Goal: Transaction & Acquisition: Download file/media

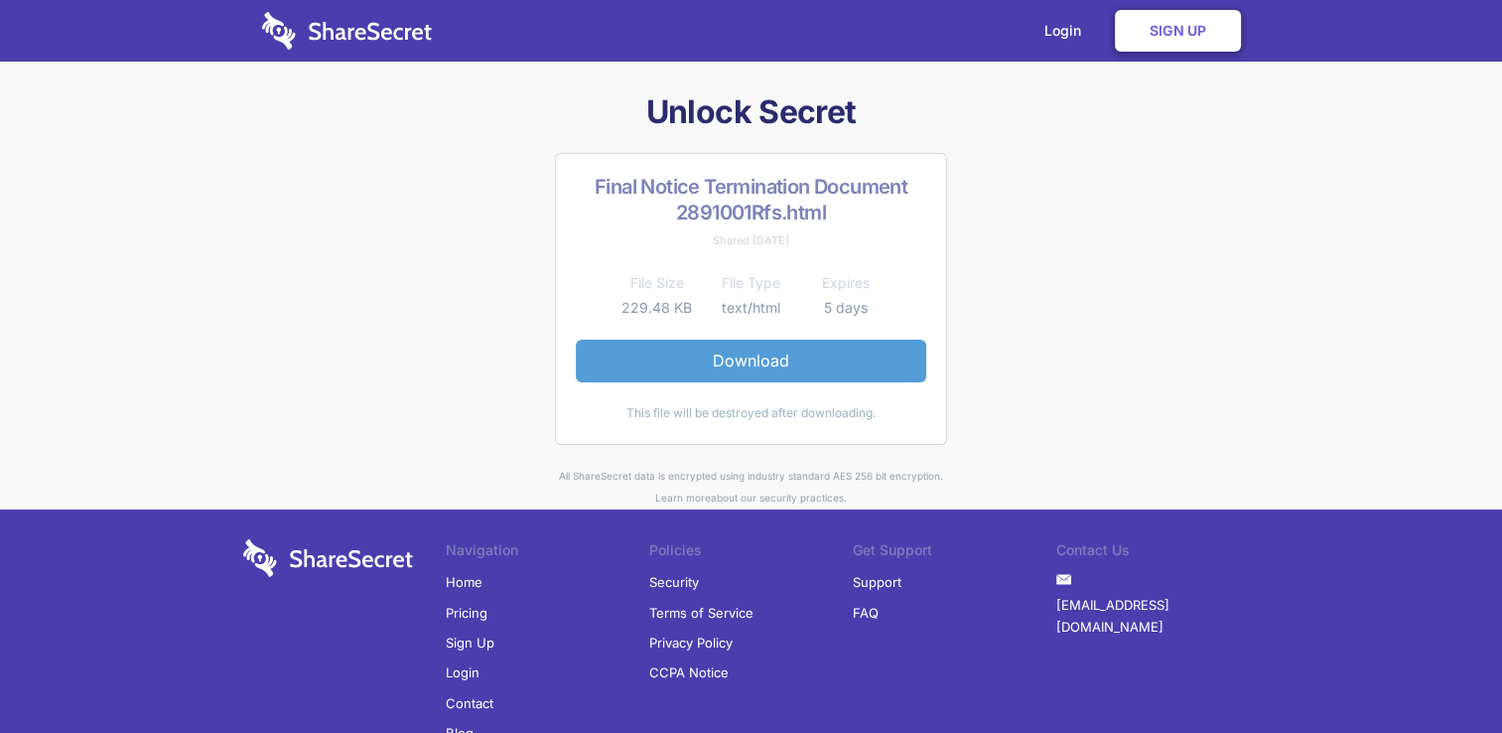
click at [766, 354] on link "Download" at bounding box center [751, 361] width 350 height 42
click at [750, 365] on link "Download" at bounding box center [751, 361] width 350 height 42
click at [752, 363] on link "Download" at bounding box center [751, 361] width 350 height 42
click at [737, 363] on link "Download" at bounding box center [751, 361] width 350 height 42
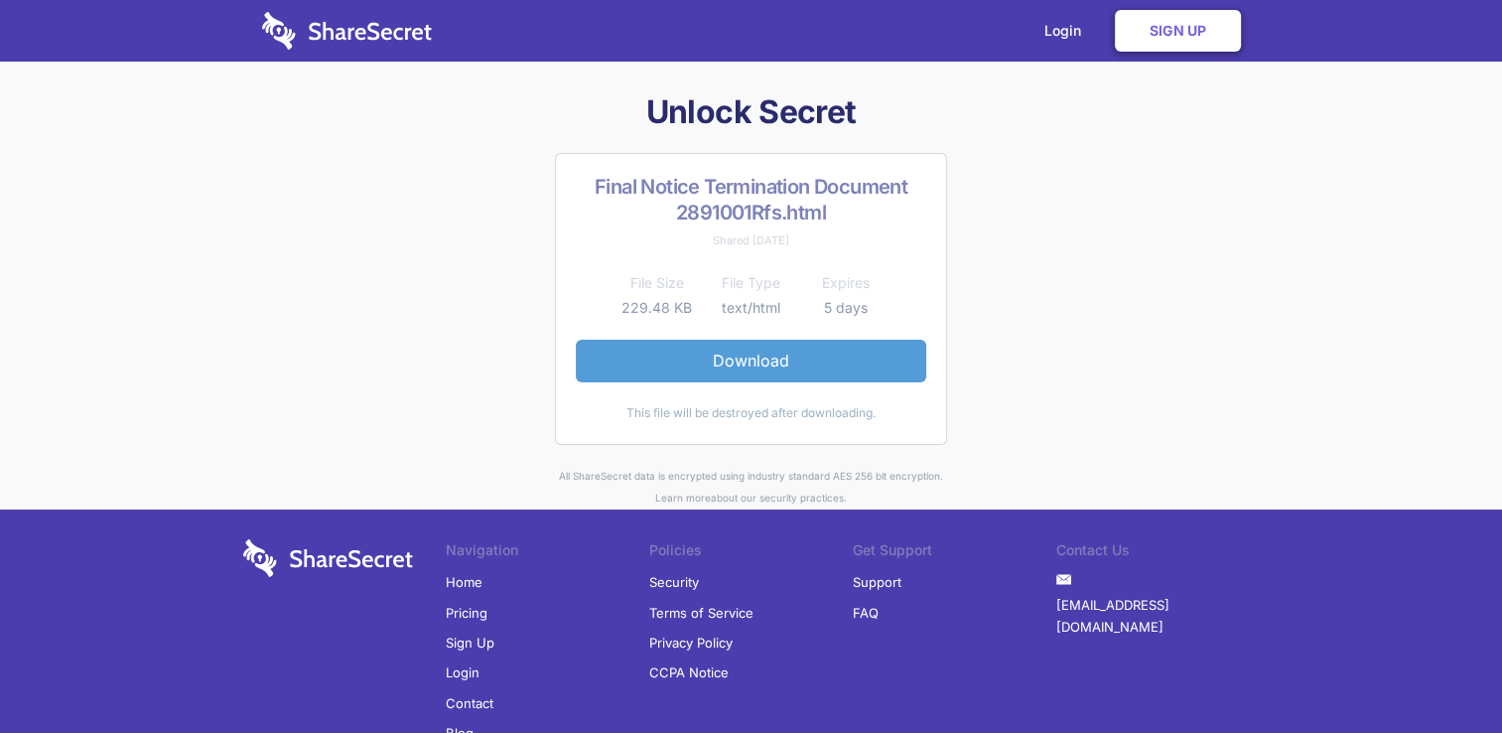
click at [737, 363] on link "Download" at bounding box center [751, 361] width 350 height 42
